Goal: Navigation & Orientation: Go to known website

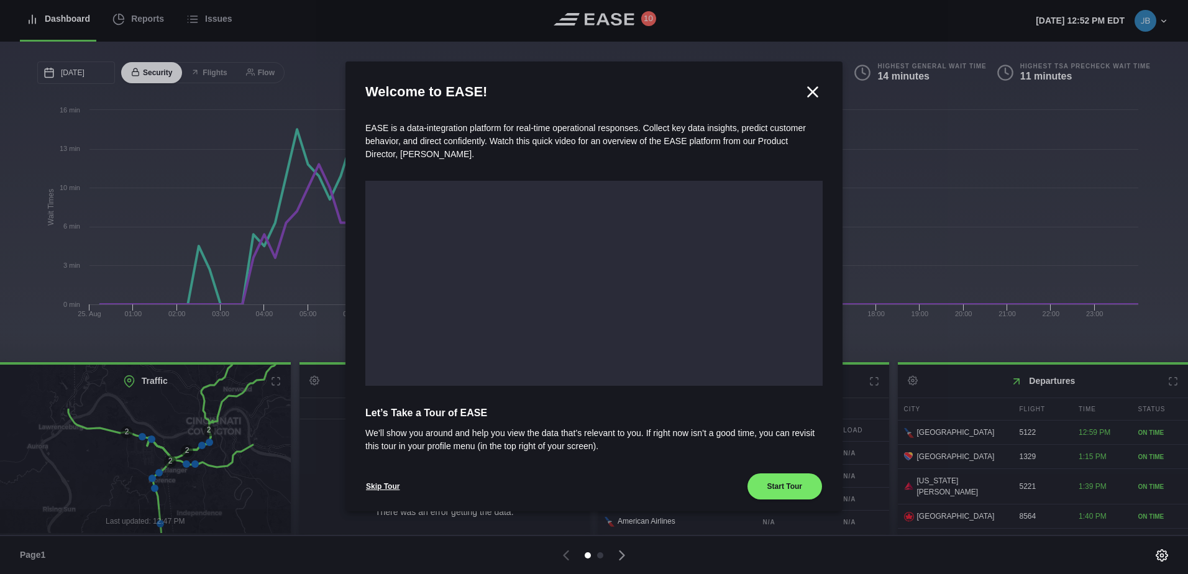
click at [808, 91] on icon at bounding box center [812, 91] width 9 height 9
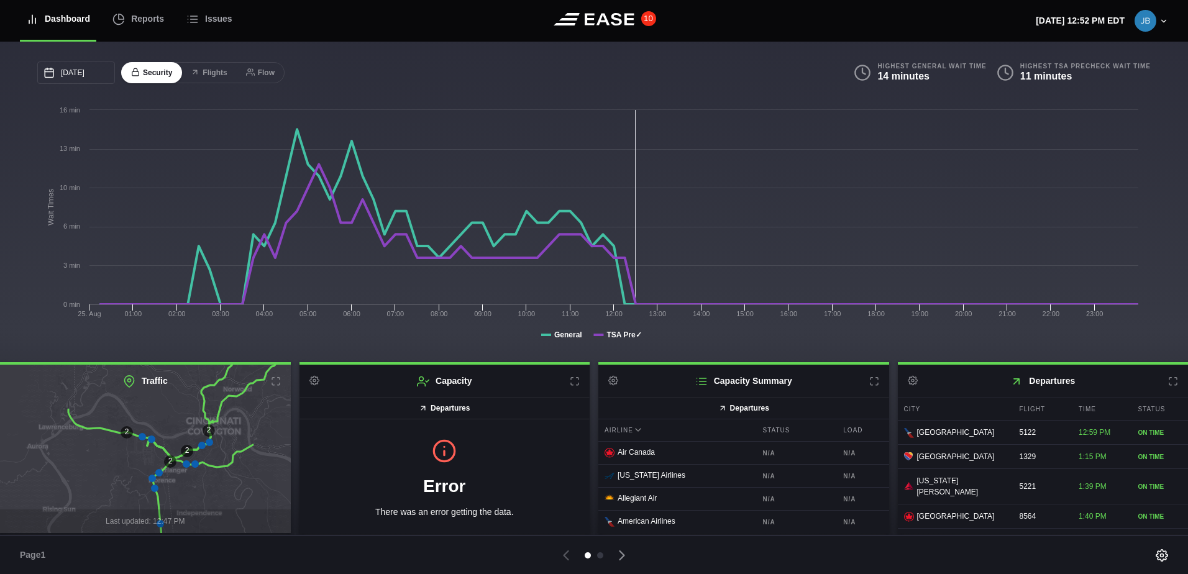
click at [647, 17] on button "10" at bounding box center [648, 18] width 15 height 15
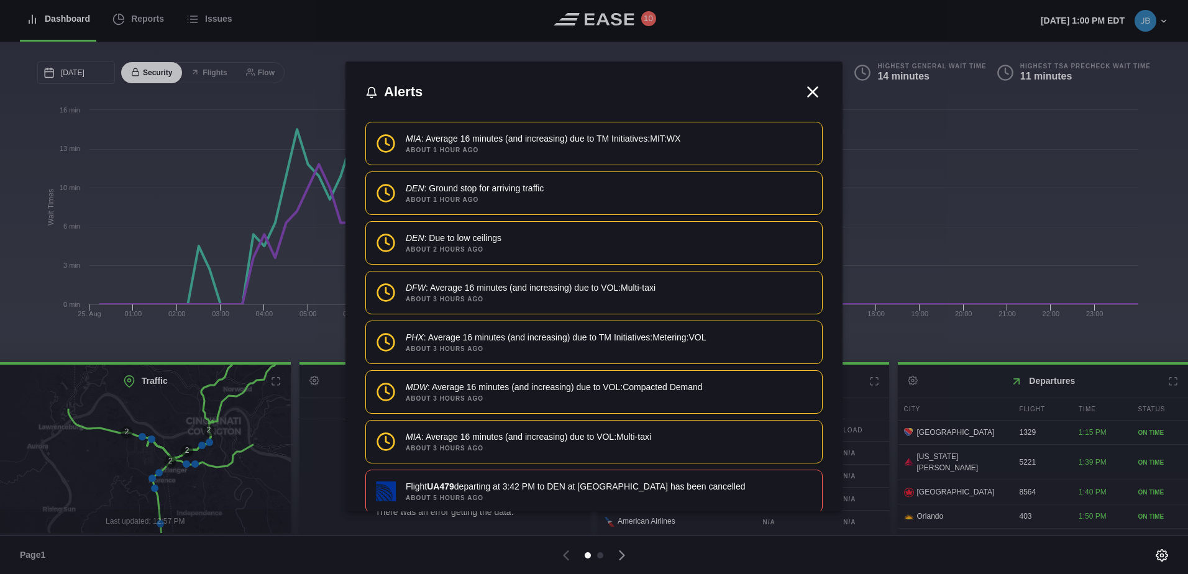
click at [808, 88] on icon at bounding box center [812, 92] width 19 height 19
